Goal: Task Accomplishment & Management: Use online tool/utility

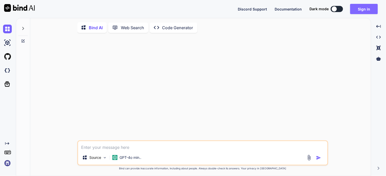
click at [365, 8] on button "Sign in" at bounding box center [365, 9] width 28 height 10
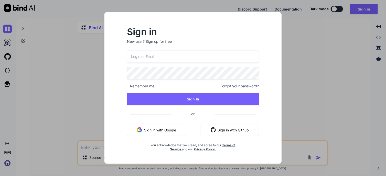
click at [162, 126] on button "Sign in with Google" at bounding box center [156, 130] width 59 height 12
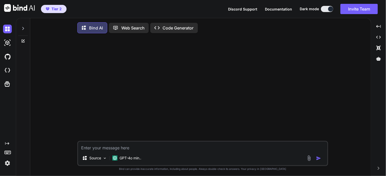
click at [167, 27] on p "Code Generator" at bounding box center [178, 28] width 31 height 6
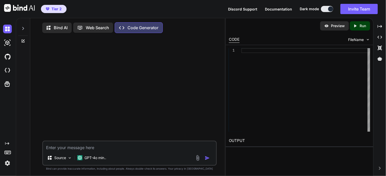
click at [198, 161] on img at bounding box center [198, 158] width 6 height 6
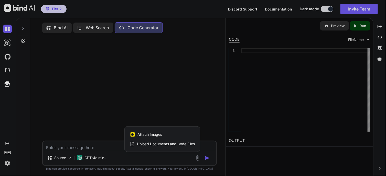
click at [174, 99] on div at bounding box center [193, 88] width 386 height 176
type textarea "x"
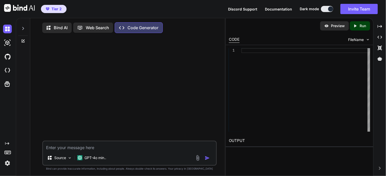
click at [23, 33] on div at bounding box center [23, 27] width 10 height 18
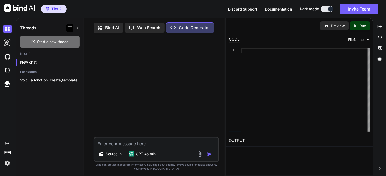
click at [70, 28] on icon "button" at bounding box center [70, 28] width 6 height 6
click at [7, 70] on img at bounding box center [7, 70] width 9 height 9
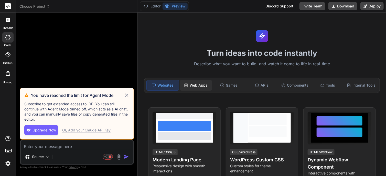
click at [191, 86] on div "Web Apps" at bounding box center [196, 85] width 32 height 11
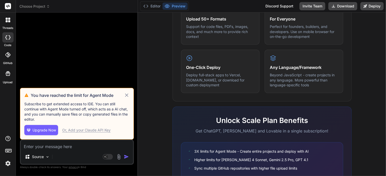
scroll to position [319, 0]
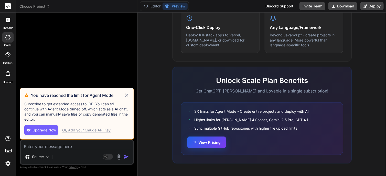
click at [203, 141] on button "View Pricing" at bounding box center [207, 143] width 39 height 12
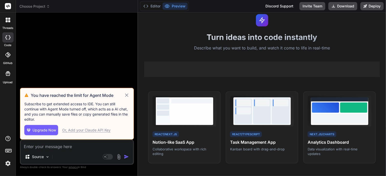
scroll to position [0, 0]
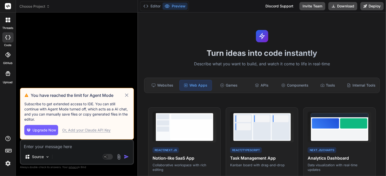
click at [6, 36] on icon at bounding box center [7, 37] width 5 height 4
click at [126, 94] on icon at bounding box center [127, 95] width 6 height 6
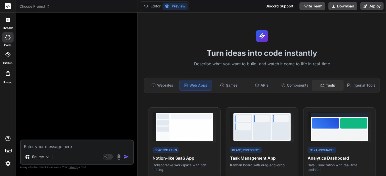
click at [313, 85] on div "Tools" at bounding box center [328, 85] width 32 height 11
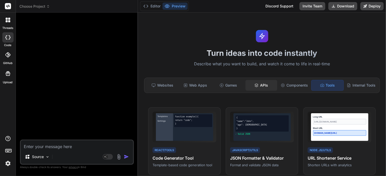
click at [262, 83] on div "APIs" at bounding box center [262, 85] width 32 height 11
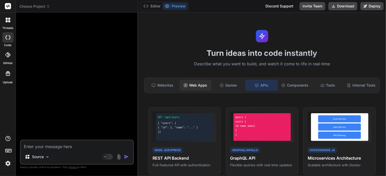
click at [199, 86] on div "Web Apps" at bounding box center [196, 85] width 32 height 11
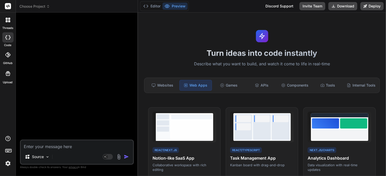
click at [8, 47] on label "code" at bounding box center [7, 45] width 7 height 4
click at [8, 38] on icon at bounding box center [7, 37] width 5 height 4
click at [152, 7] on button "Editor" at bounding box center [151, 6] width 21 height 7
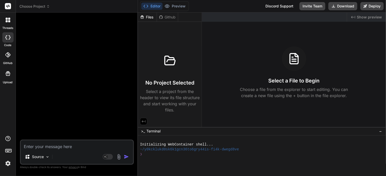
click at [174, 64] on icon at bounding box center [170, 60] width 10 height 9
click at [166, 71] on div at bounding box center [170, 60] width 25 height 25
click at [9, 22] on icon at bounding box center [9, 21] width 2 height 2
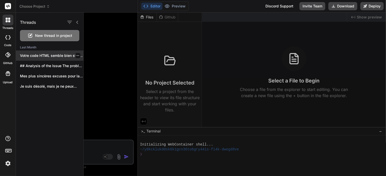
click at [40, 56] on p "Votre code HTML semble bien structuré pour..." at bounding box center [52, 55] width 64 height 5
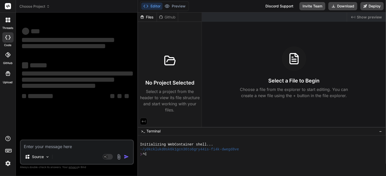
scroll to position [4, 0]
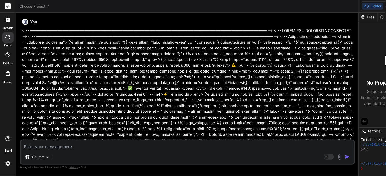
click at [7, 38] on icon at bounding box center [7, 37] width 5 height 4
click at [46, 7] on span "Choose Project" at bounding box center [34, 6] width 30 height 5
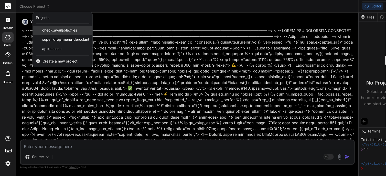
click at [62, 32] on span "check_available_files" at bounding box center [59, 30] width 35 height 5
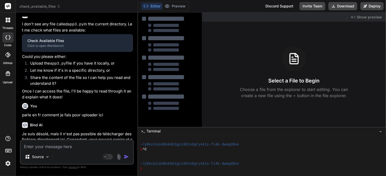
type textarea "x"
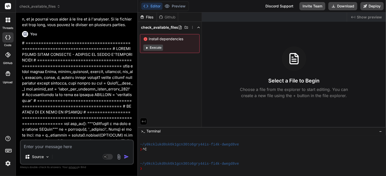
scroll to position [196, 0]
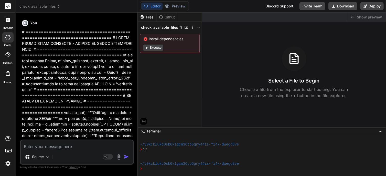
click at [57, 7] on icon at bounding box center [59, 7] width 4 height 4
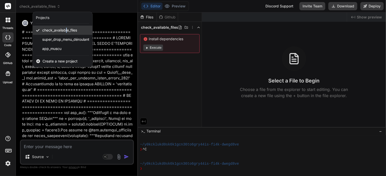
click at [66, 29] on span "check_available_files" at bounding box center [59, 30] width 35 height 5
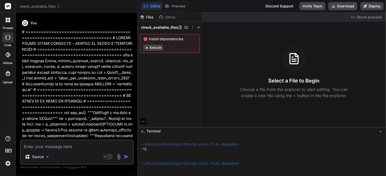
click at [60, 5] on icon at bounding box center [59, 7] width 4 height 4
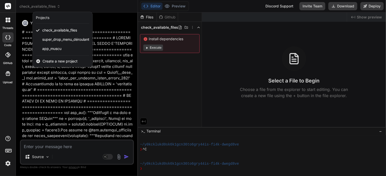
click at [101, 8] on div at bounding box center [193, 88] width 386 height 176
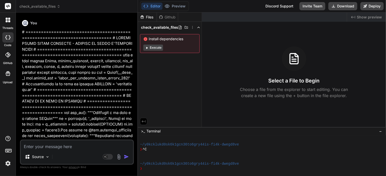
click at [58, 7] on icon at bounding box center [59, 7] width 4 height 4
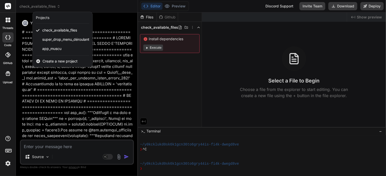
click at [50, 61] on span "Create a new project" at bounding box center [60, 61] width 35 height 5
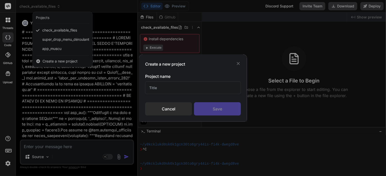
drag, startPoint x: 170, startPoint y: 88, endPoint x: 116, endPoint y: 80, distance: 55.3
click at [116, 80] on div "Create a new project Project name Cancel Save" at bounding box center [193, 88] width 386 height 176
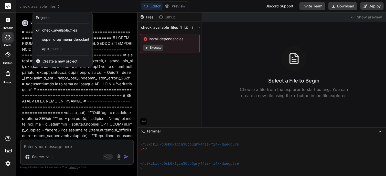
click at [67, 60] on span "Create a new project" at bounding box center [60, 61] width 35 height 5
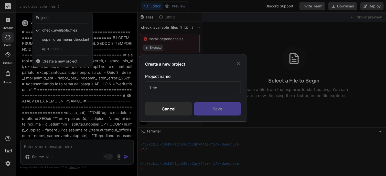
drag, startPoint x: 159, startPoint y: 87, endPoint x: 139, endPoint y: 86, distance: 20.0
click at [139, 86] on div "Create a new project Project name Cancel Save" at bounding box center [193, 87] width 108 height 67
type input "mymuscu"
click at [213, 117] on div "Create a new project Project name mymuscu Cancel Save" at bounding box center [193, 87] width 108 height 67
click at [215, 114] on div "Save" at bounding box center [217, 108] width 47 height 13
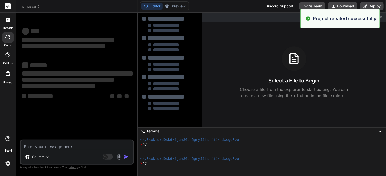
scroll to position [43, 0]
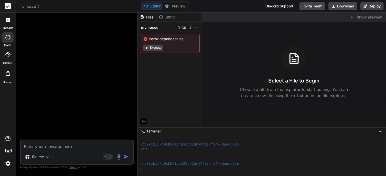
click at [148, 17] on div "Files" at bounding box center [147, 17] width 19 height 5
drag, startPoint x: 149, startPoint y: 18, endPoint x: 178, endPoint y: 26, distance: 30.2
click at [178, 26] on div "Files Github mymuscu Install dependencies Execute" at bounding box center [170, 34] width 64 height 43
click at [191, 27] on icon at bounding box center [191, 27] width 4 height 4
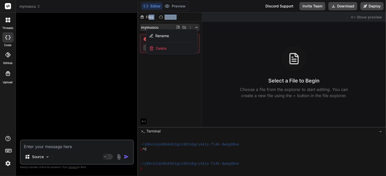
click at [191, 27] on div at bounding box center [262, 95] width 248 height 164
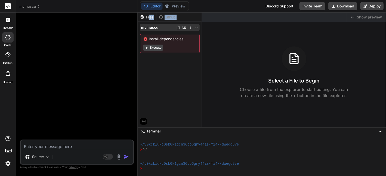
click at [196, 27] on icon at bounding box center [197, 27] width 4 height 4
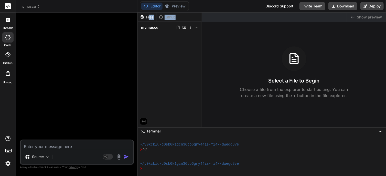
click at [196, 27] on icon at bounding box center [197, 27] width 4 height 4
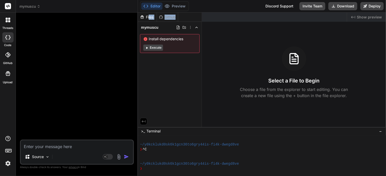
click at [196, 27] on icon at bounding box center [197, 27] width 4 height 4
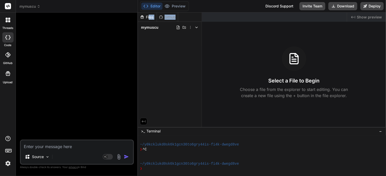
click at [120, 158] on img at bounding box center [119, 157] width 6 height 6
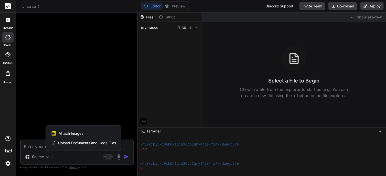
click at [100, 141] on span "Upload Documents and Code Files" at bounding box center [87, 142] width 58 height 5
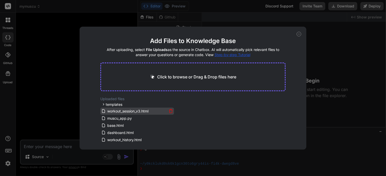
click at [170, 112] on icon at bounding box center [171, 111] width 4 height 4
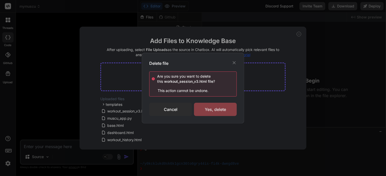
click at [206, 113] on div "Yes, delete" at bounding box center [215, 109] width 43 height 13
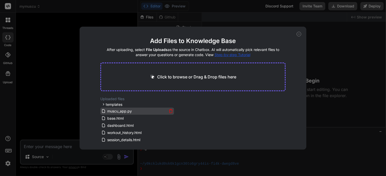
click at [170, 112] on icon at bounding box center [171, 111] width 4 height 4
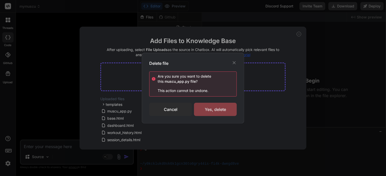
click at [202, 111] on div "Yes, delete" at bounding box center [215, 109] width 43 height 13
click at [208, 110] on div "Deleting..." at bounding box center [215, 109] width 43 height 6
click at [235, 61] on icon at bounding box center [234, 62] width 5 height 5
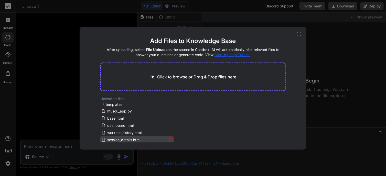
click at [172, 139] on icon at bounding box center [171, 140] width 4 height 4
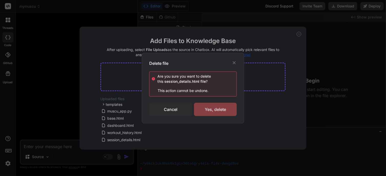
click at [221, 111] on div "Yes, delete" at bounding box center [215, 109] width 43 height 13
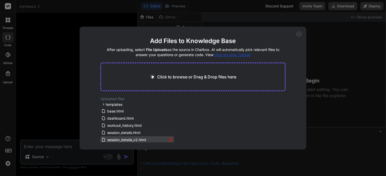
click at [172, 140] on icon at bounding box center [171, 140] width 4 height 4
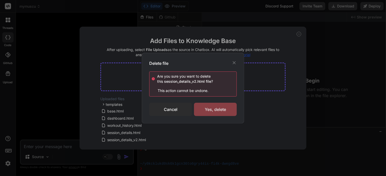
click at [211, 113] on div "Yes, delete" at bounding box center [215, 109] width 43 height 13
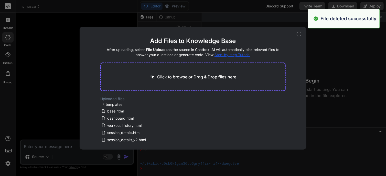
type textarea "x"
